Goal: Task Accomplishment & Management: Use online tool/utility

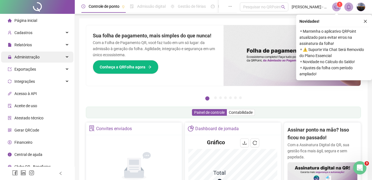
click at [43, 55] on div "Administração" at bounding box center [37, 57] width 72 height 11
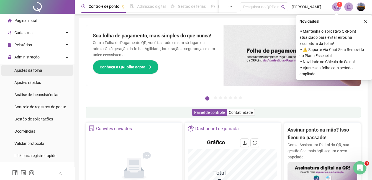
click at [42, 69] on li "Ajustes da folha" at bounding box center [37, 70] width 72 height 11
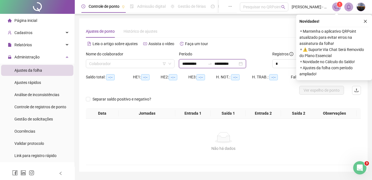
drag, startPoint x: 184, startPoint y: 64, endPoint x: 186, endPoint y: 66, distance: 3.0
click at [185, 64] on input "**********" at bounding box center [193, 64] width 23 height 6
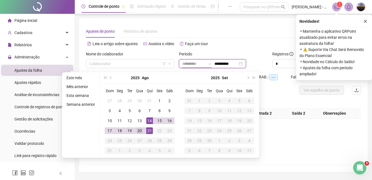
type input "**********"
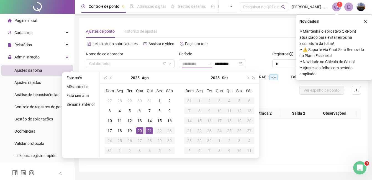
click at [138, 130] on div "20" at bounding box center [139, 131] width 7 height 7
click at [149, 129] on div "21" at bounding box center [149, 131] width 7 height 7
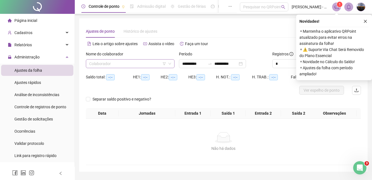
click at [108, 65] on input "search" at bounding box center [127, 64] width 77 height 8
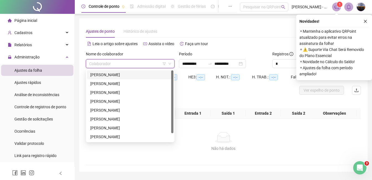
click at [113, 75] on div "[PERSON_NAME]" at bounding box center [130, 75] width 80 height 6
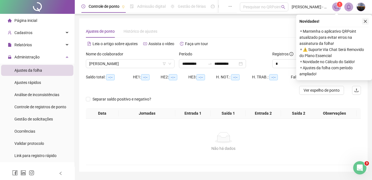
click at [365, 21] on icon "close" at bounding box center [366, 21] width 4 height 4
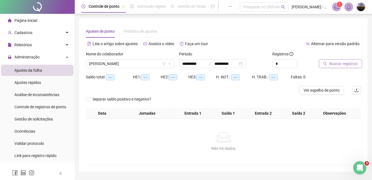
click at [341, 63] on span "Buscar registros" at bounding box center [344, 64] width 28 height 6
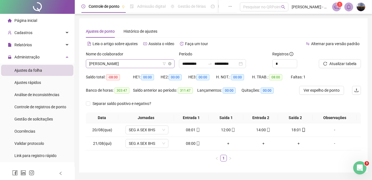
click at [125, 59] on div "[PERSON_NAME]" at bounding box center [130, 63] width 89 height 9
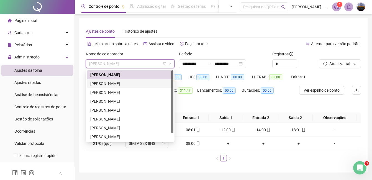
click at [127, 83] on div "[PERSON_NAME]" at bounding box center [130, 84] width 80 height 6
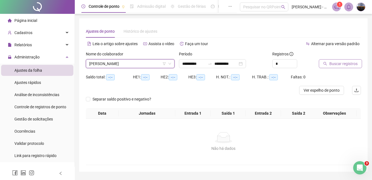
click at [342, 66] on span "Buscar registros" at bounding box center [344, 64] width 28 height 6
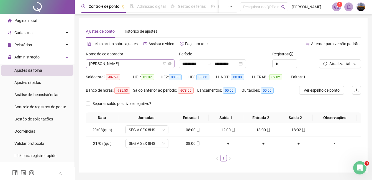
click at [112, 67] on span "[PERSON_NAME]" at bounding box center [130, 64] width 82 height 8
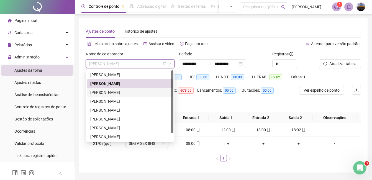
click at [113, 95] on div "[PERSON_NAME]" at bounding box center [130, 93] width 80 height 6
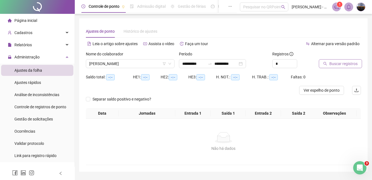
click at [337, 63] on span "Buscar registros" at bounding box center [344, 64] width 28 height 6
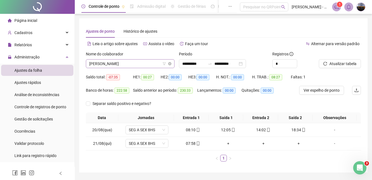
click at [127, 61] on span "[PERSON_NAME]" at bounding box center [130, 64] width 82 height 8
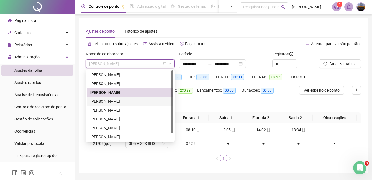
click at [126, 100] on div "[PERSON_NAME]" at bounding box center [130, 101] width 80 height 6
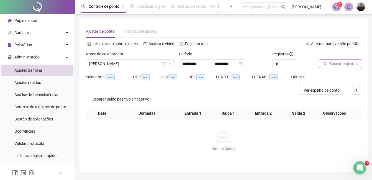
click at [332, 64] on span "Buscar registros" at bounding box center [344, 64] width 28 height 6
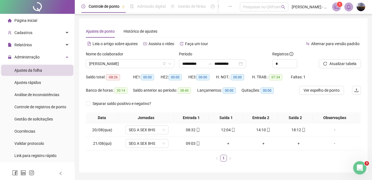
click at [141, 59] on div "Nome do colaborador" at bounding box center [130, 55] width 89 height 8
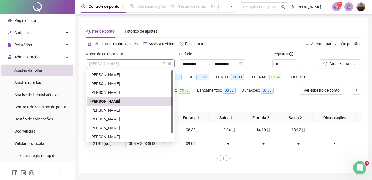
click at [149, 67] on span "[PERSON_NAME]" at bounding box center [130, 64] width 82 height 8
click at [129, 110] on div "[PERSON_NAME]" at bounding box center [130, 110] width 80 height 6
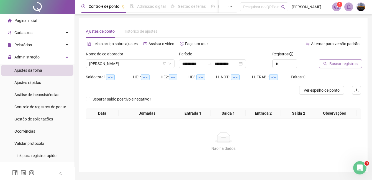
click at [334, 63] on span "Buscar registros" at bounding box center [344, 64] width 28 height 6
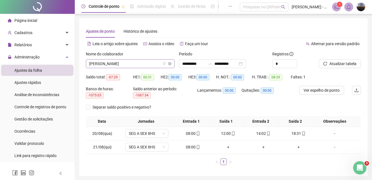
click at [140, 64] on span "[PERSON_NAME]" at bounding box center [130, 64] width 82 height 8
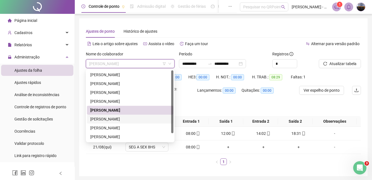
click at [122, 120] on div "[PERSON_NAME]" at bounding box center [130, 119] width 80 height 6
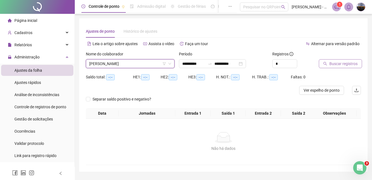
click at [351, 64] on span "Buscar registros" at bounding box center [344, 64] width 28 height 6
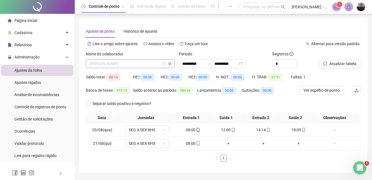
click at [123, 65] on span "[PERSON_NAME]" at bounding box center [130, 64] width 82 height 8
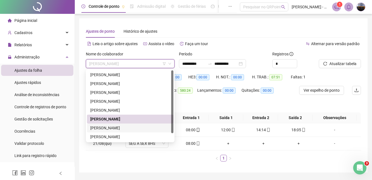
click at [111, 126] on div "[PERSON_NAME]" at bounding box center [130, 128] width 80 height 6
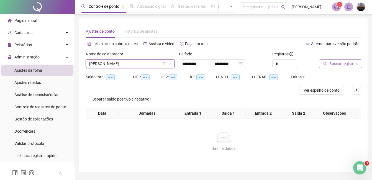
click at [332, 64] on span "Buscar registros" at bounding box center [344, 64] width 28 height 6
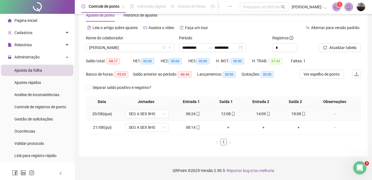
scroll to position [16, 0]
click at [134, 52] on div "[PERSON_NAME]" at bounding box center [130, 47] width 89 height 9
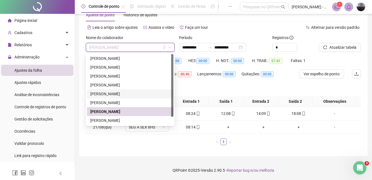
scroll to position [9, 0]
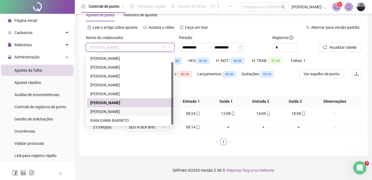
click at [115, 111] on div "[PERSON_NAME]" at bounding box center [130, 112] width 80 height 6
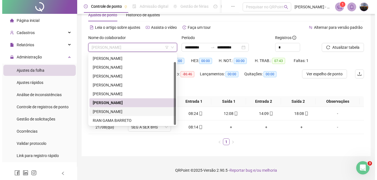
scroll to position [16, 0]
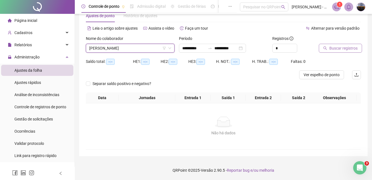
click at [349, 48] on span "Buscar registros" at bounding box center [344, 48] width 28 height 6
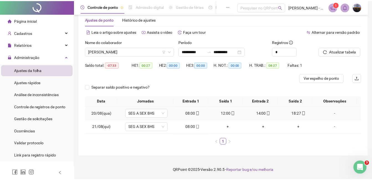
scroll to position [12, 0]
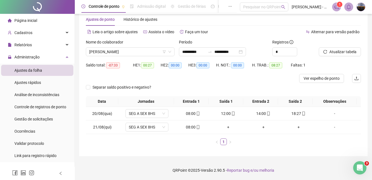
click at [124, 47] on div "Nome do colaborador" at bounding box center [130, 43] width 89 height 8
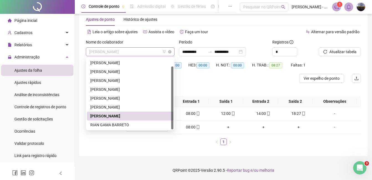
click at [126, 54] on span "[PERSON_NAME]" at bounding box center [130, 52] width 82 height 8
click at [109, 124] on div "RIAN GAMA BARRETO" at bounding box center [130, 125] width 80 height 6
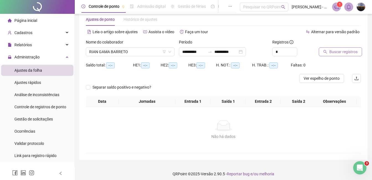
click at [330, 50] on span "Buscar registros" at bounding box center [344, 52] width 28 height 6
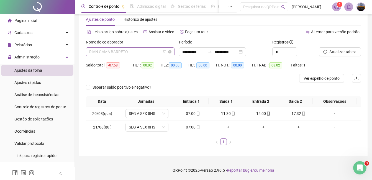
click at [138, 47] on div "RIAN GAMA BARRETO" at bounding box center [130, 51] width 89 height 9
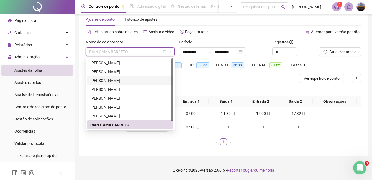
scroll to position [0, 0]
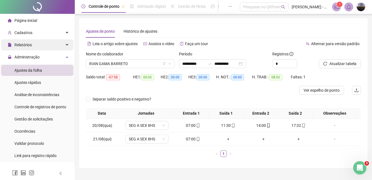
click at [41, 44] on div "Relatórios" at bounding box center [37, 44] width 72 height 11
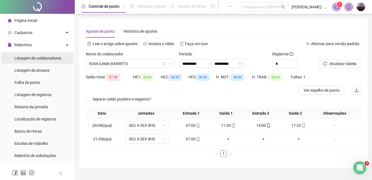
click at [34, 56] on span "Listagem de colaboradores" at bounding box center [37, 58] width 47 height 4
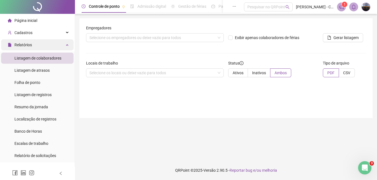
click at [34, 45] on div "Relatórios" at bounding box center [37, 44] width 72 height 11
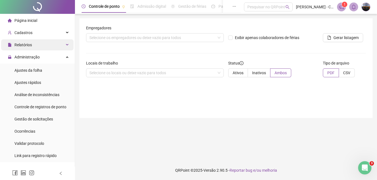
click at [34, 45] on div "Relatórios" at bounding box center [37, 44] width 72 height 11
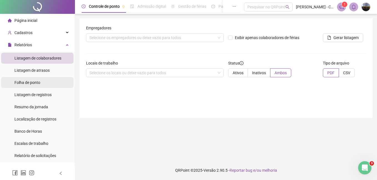
click at [39, 83] on span "Folha de ponto" at bounding box center [27, 82] width 26 height 4
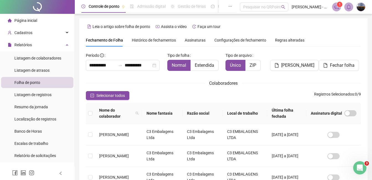
scroll to position [24, 0]
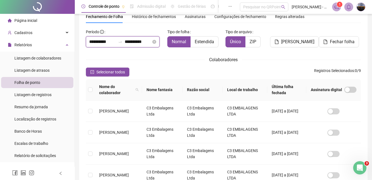
click at [93, 42] on input "**********" at bounding box center [102, 42] width 27 height 7
type input "**********"
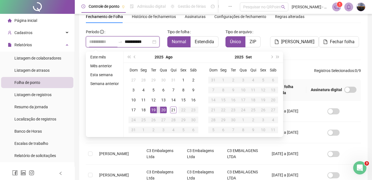
type input "**********"
click at [162, 110] on div "20" at bounding box center [163, 110] width 7 height 7
type input "**********"
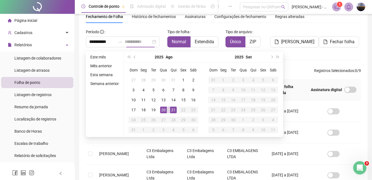
click at [172, 110] on div "21" at bounding box center [173, 110] width 7 height 7
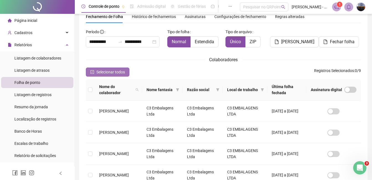
click at [115, 74] on span "Selecionar todos" at bounding box center [110, 72] width 29 height 6
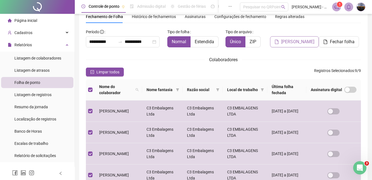
click at [302, 39] on span "[PERSON_NAME]" at bounding box center [297, 42] width 33 height 7
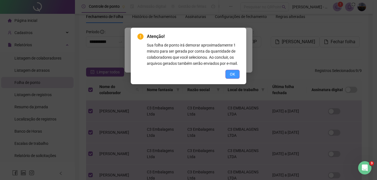
click at [235, 73] on button "OK" at bounding box center [232, 74] width 14 height 9
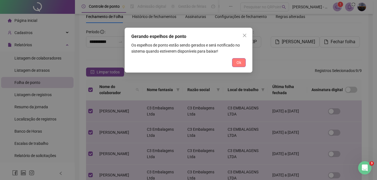
click at [239, 62] on span "Ok" at bounding box center [238, 63] width 5 height 6
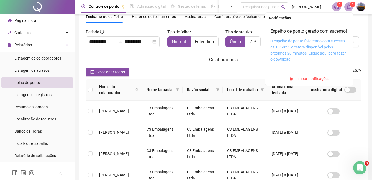
click at [298, 53] on link "O espelho de ponto foi gerado com sucesso às 10:58:51 e estará disponível pelos…" at bounding box center [309, 50] width 76 height 23
